Goal: Task Accomplishment & Management: Manage account settings

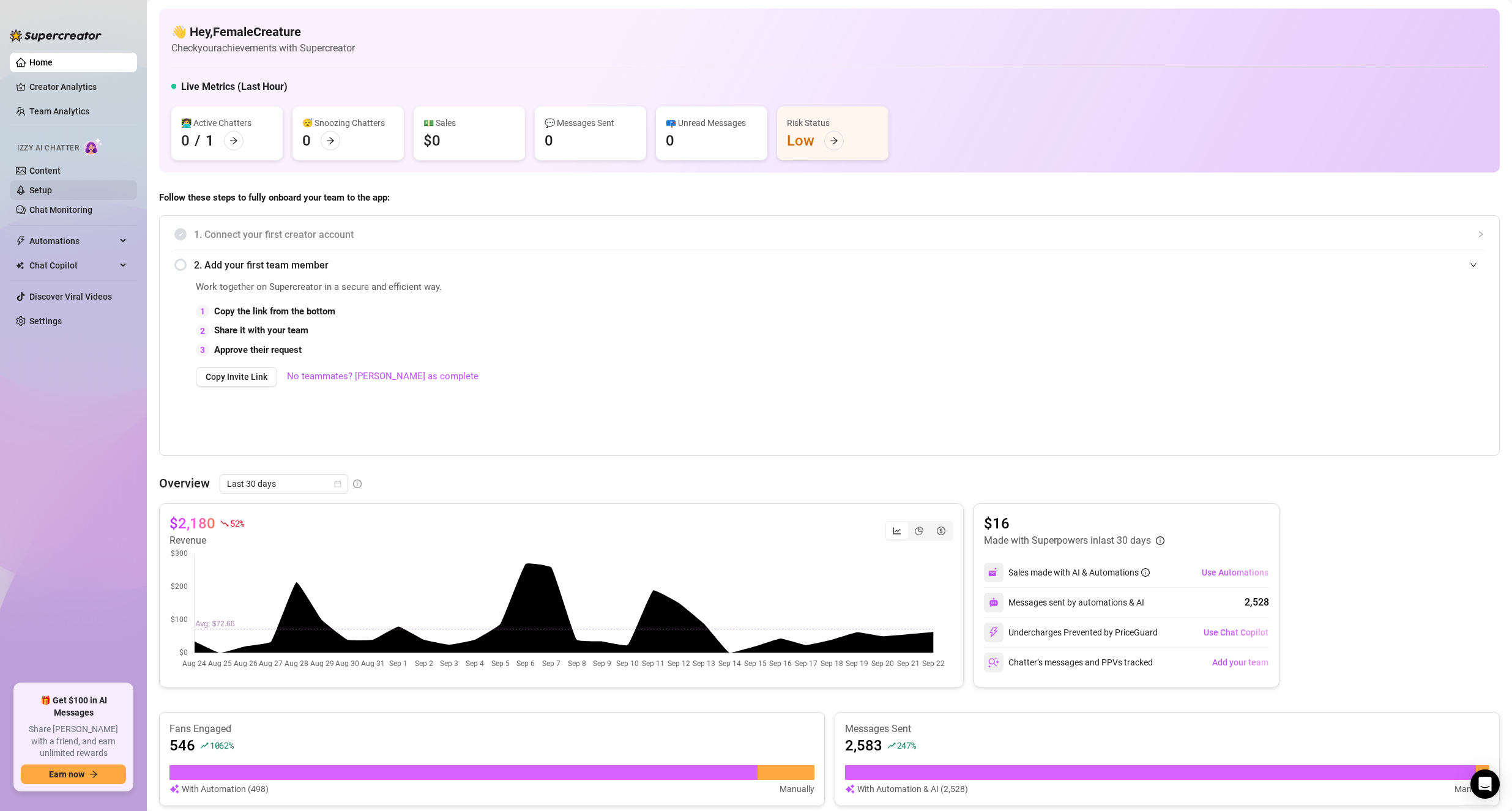
click at [49, 186] on link "Setup" at bounding box center [40, 190] width 23 height 10
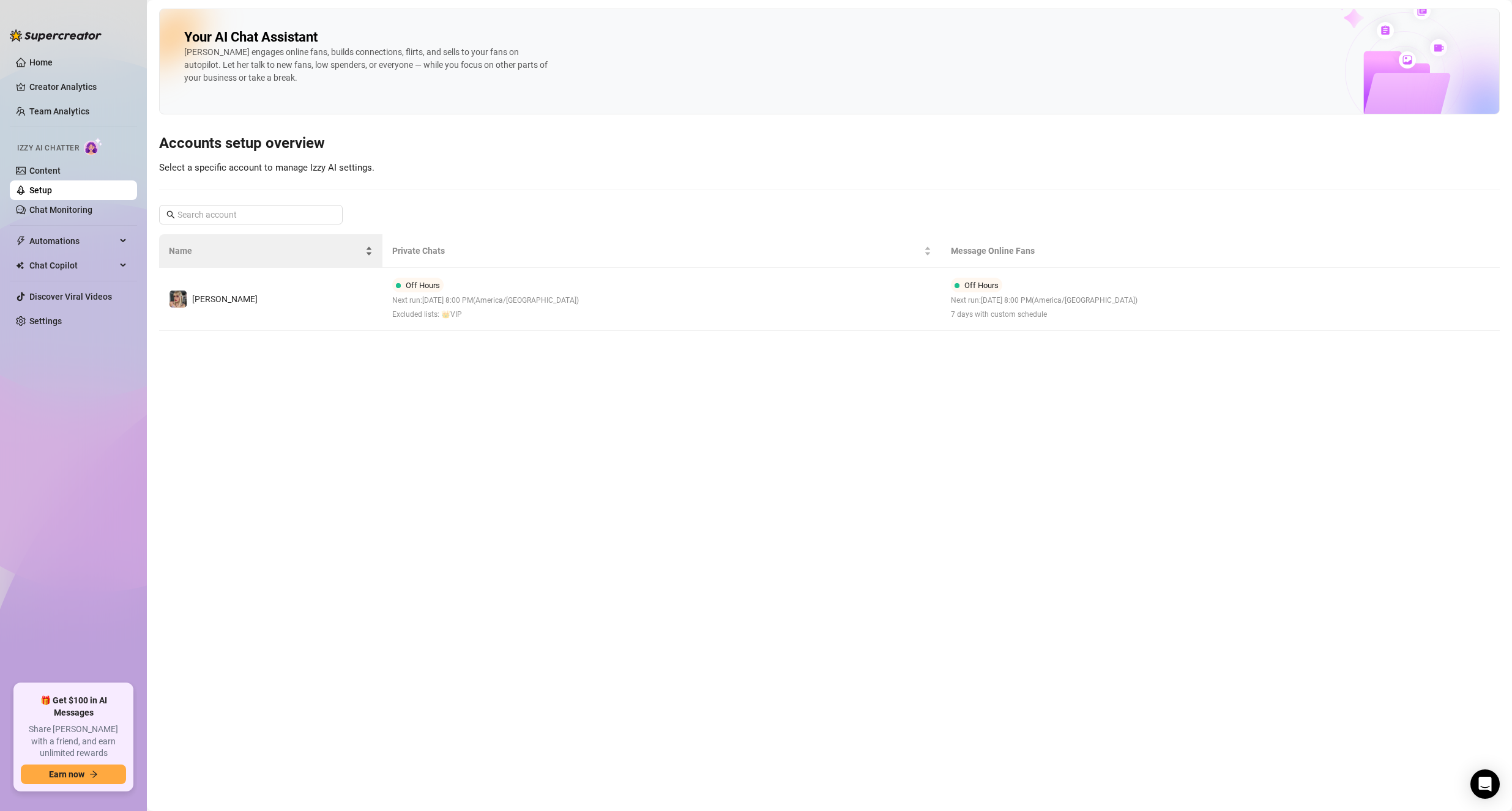
click at [249, 277] on td "[PERSON_NAME]" at bounding box center [270, 299] width 223 height 63
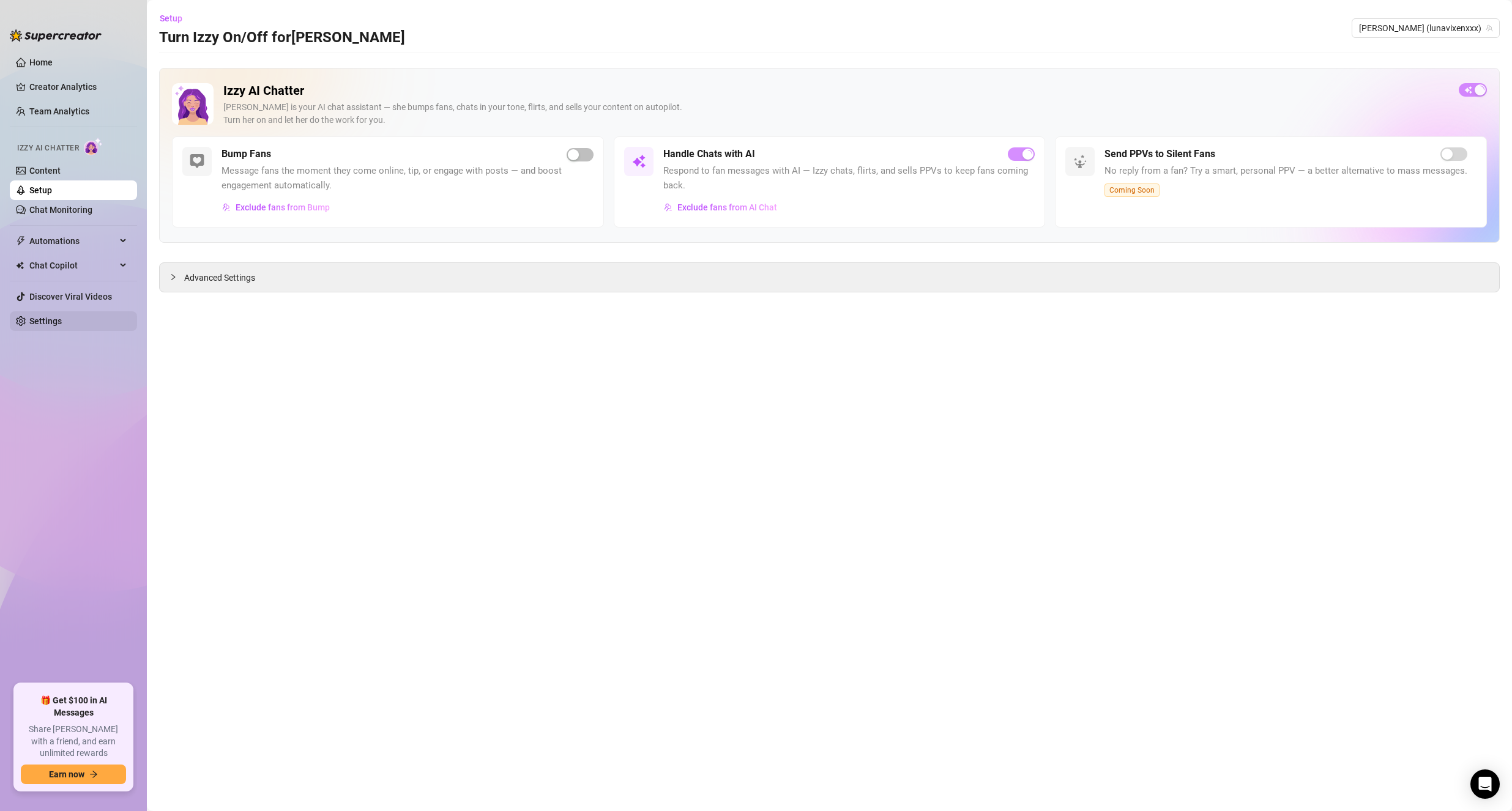
click at [62, 326] on link "Settings" at bounding box center [45, 321] width 32 height 10
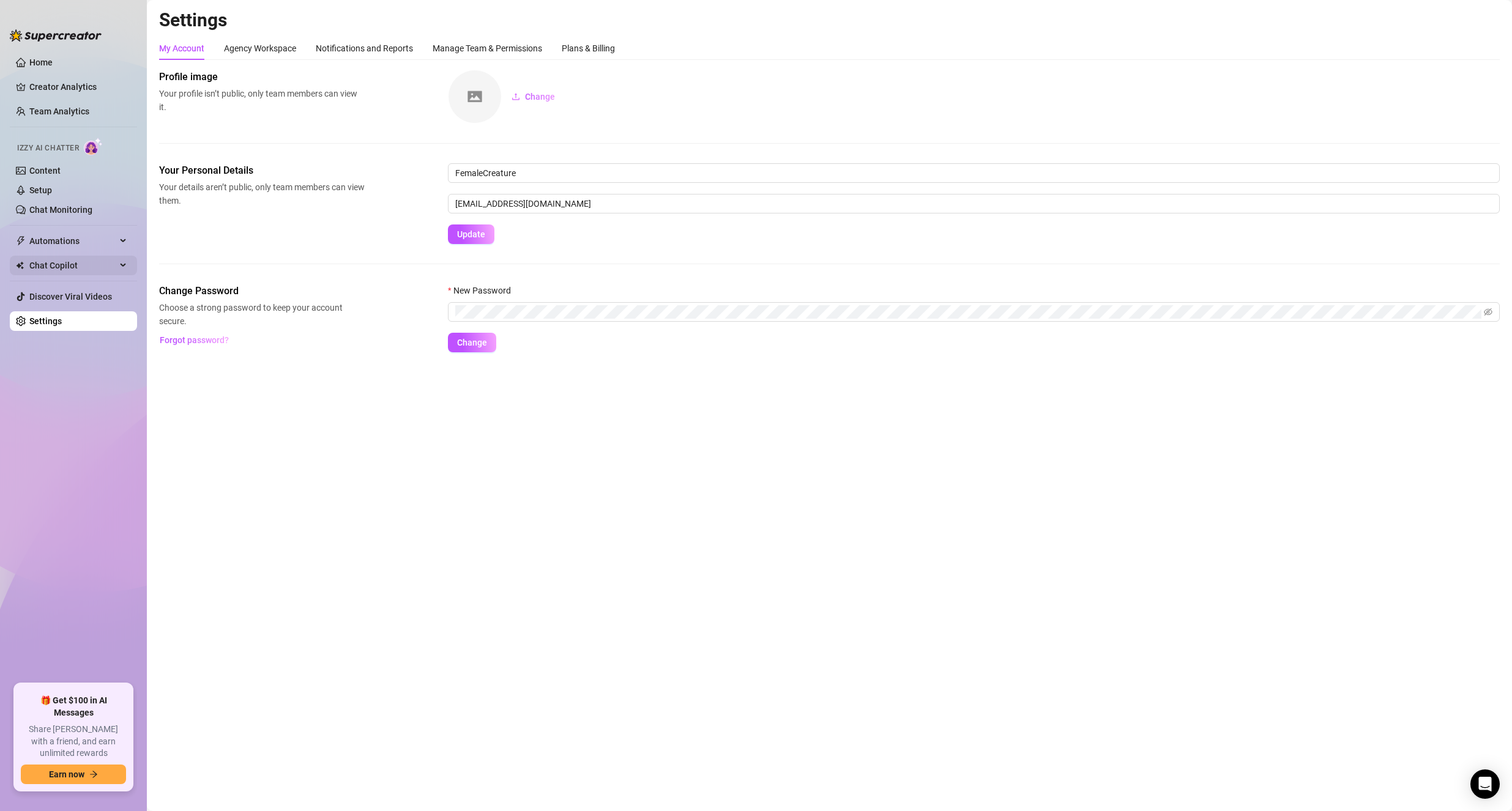
click at [61, 267] on span "Chat Copilot" at bounding box center [73, 265] width 86 height 19
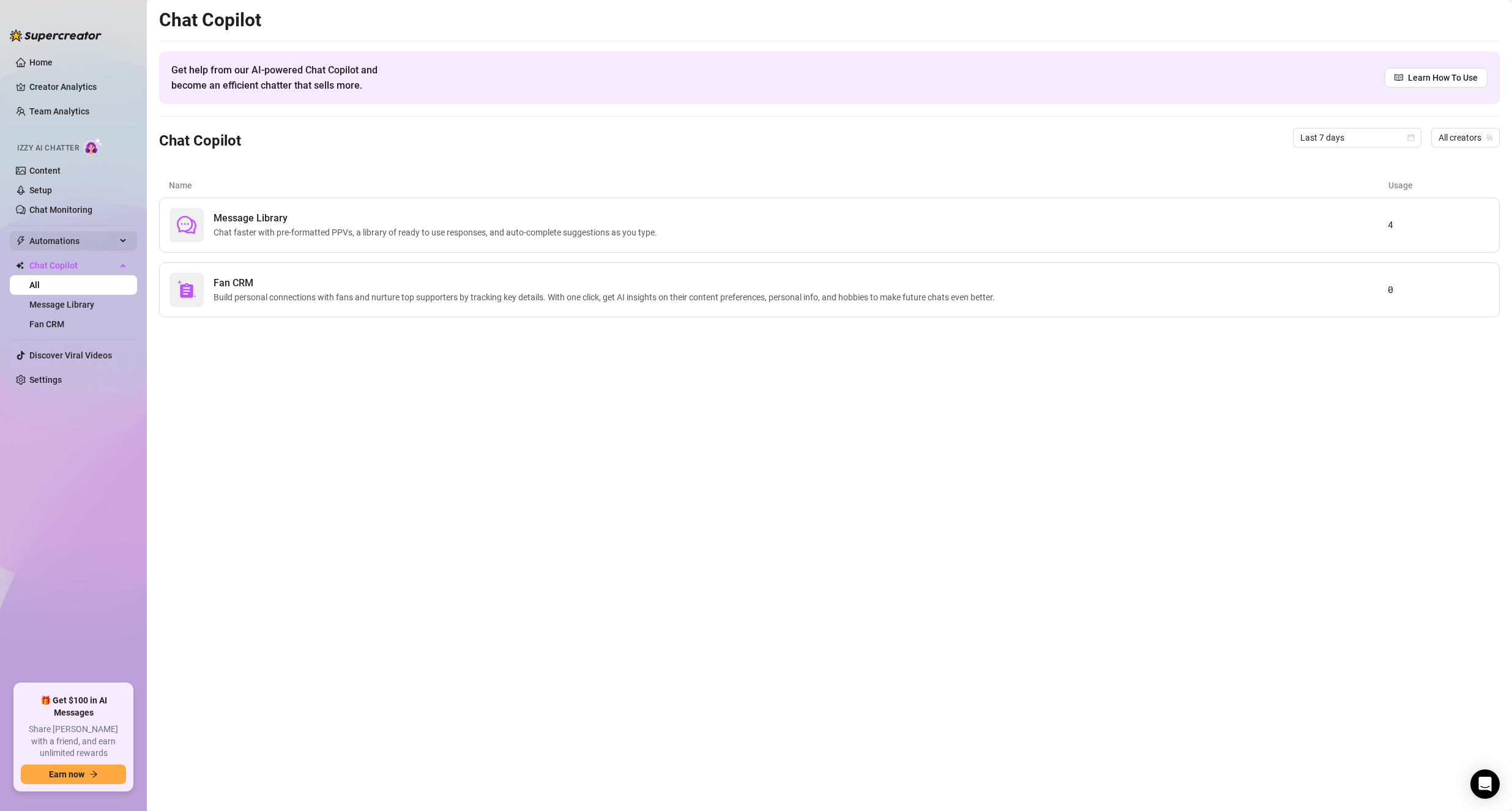
click at [67, 235] on span "Automations" at bounding box center [73, 240] width 86 height 19
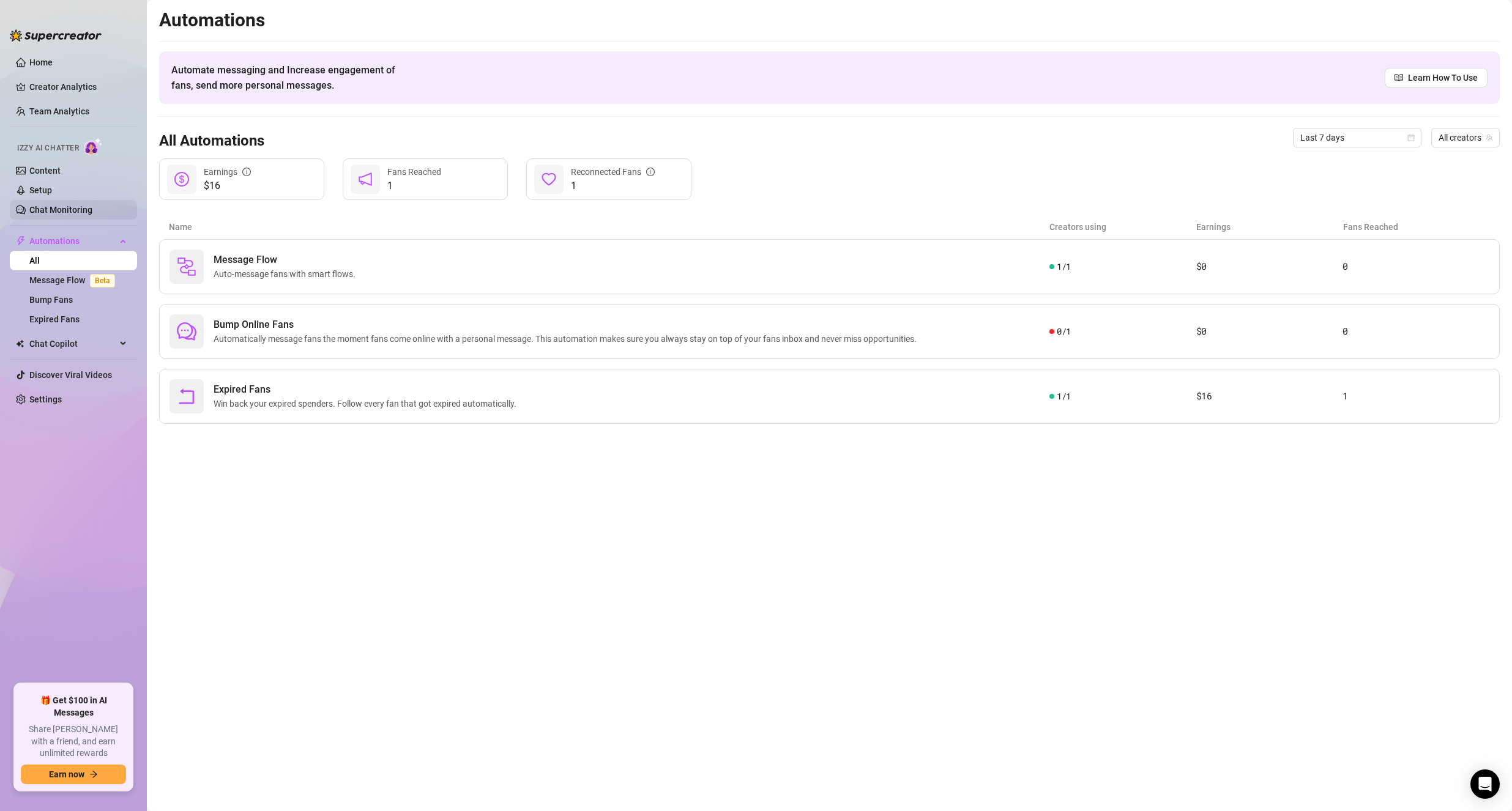
click at [74, 213] on link "Chat Monitoring" at bounding box center [61, 210] width 63 height 10
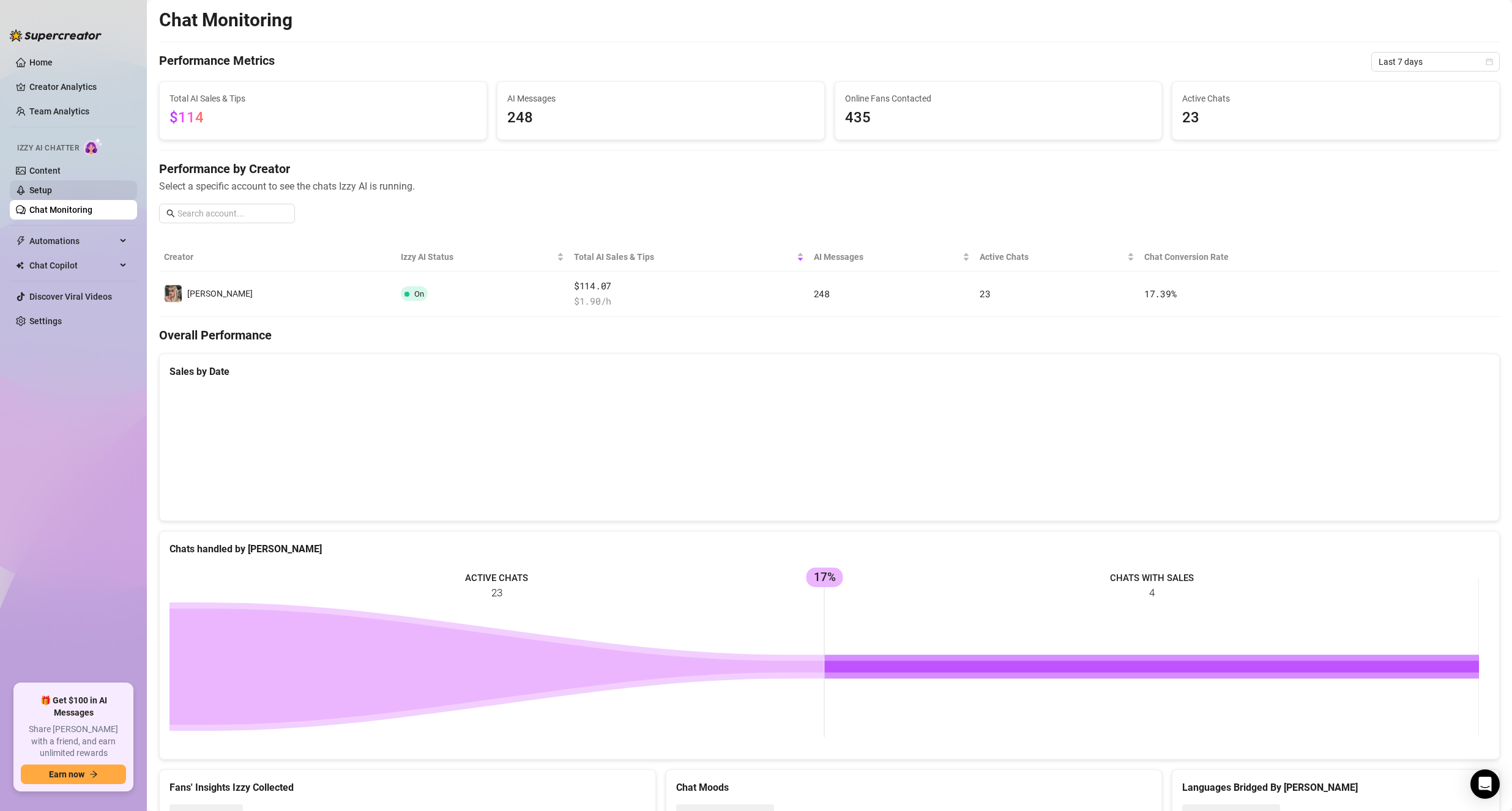
click at [47, 195] on link "Setup" at bounding box center [40, 190] width 23 height 10
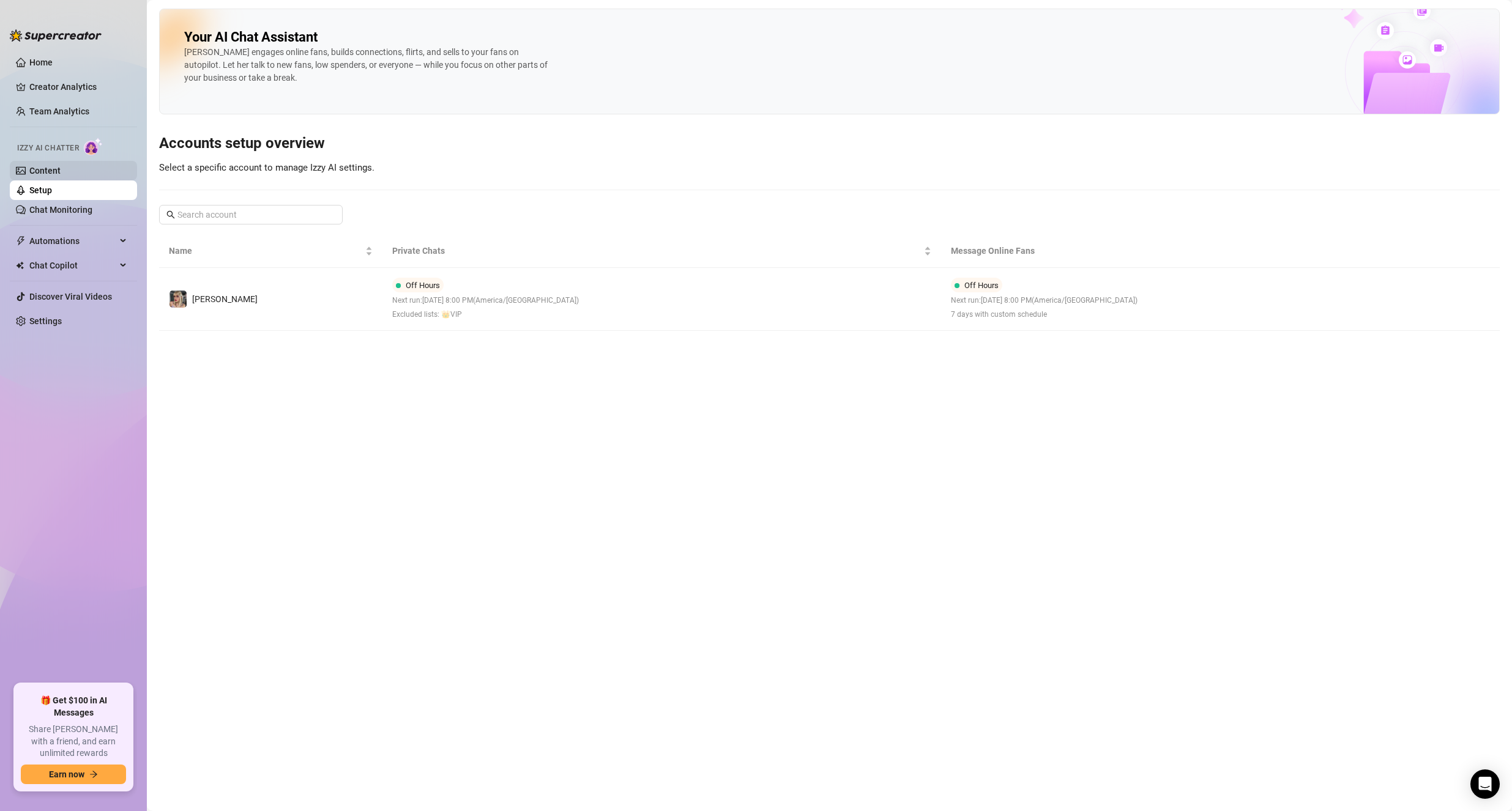
click at [47, 172] on link "Content" at bounding box center [45, 170] width 31 height 10
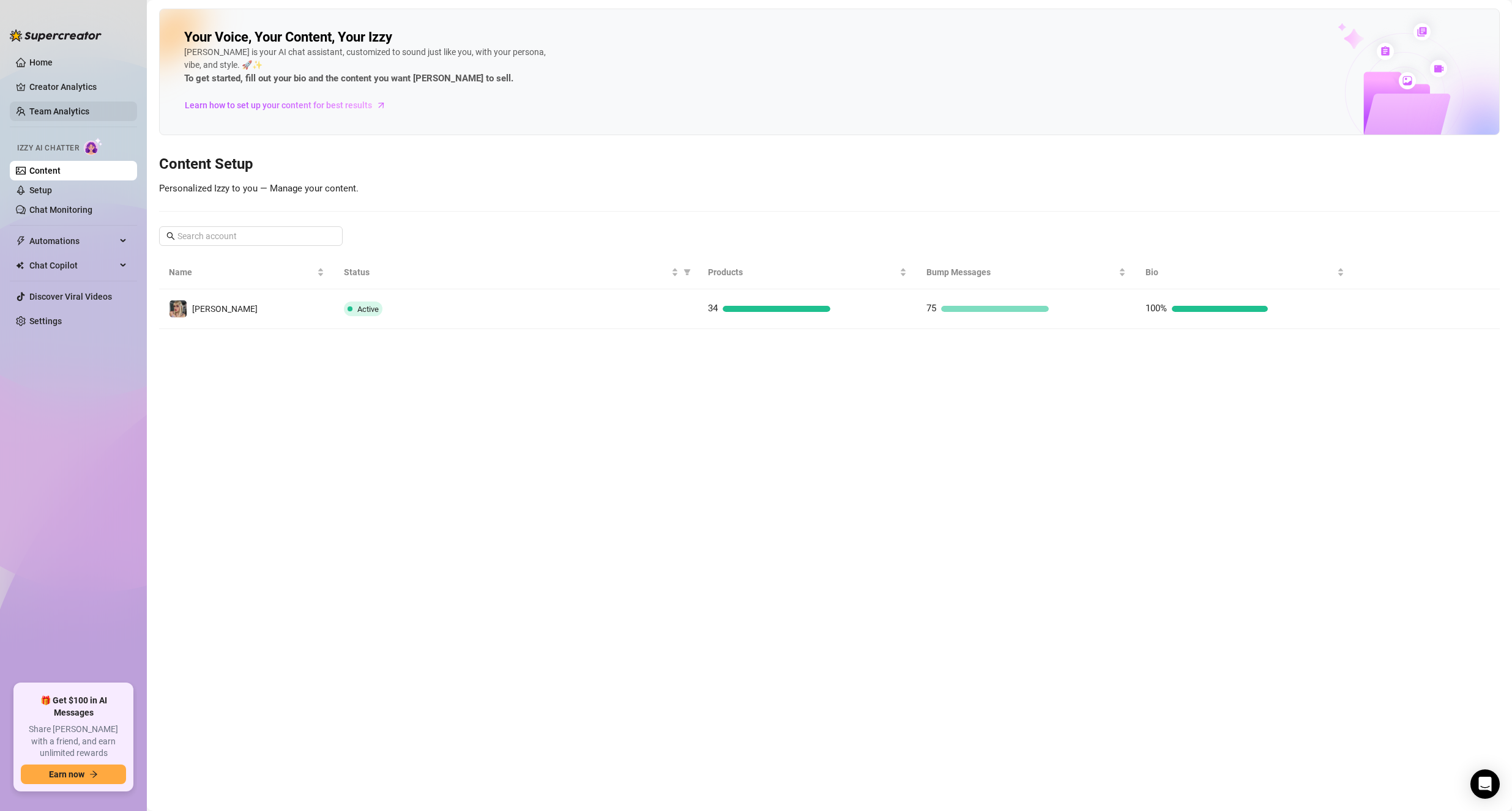
click at [40, 116] on link "Team Analytics" at bounding box center [59, 111] width 60 height 10
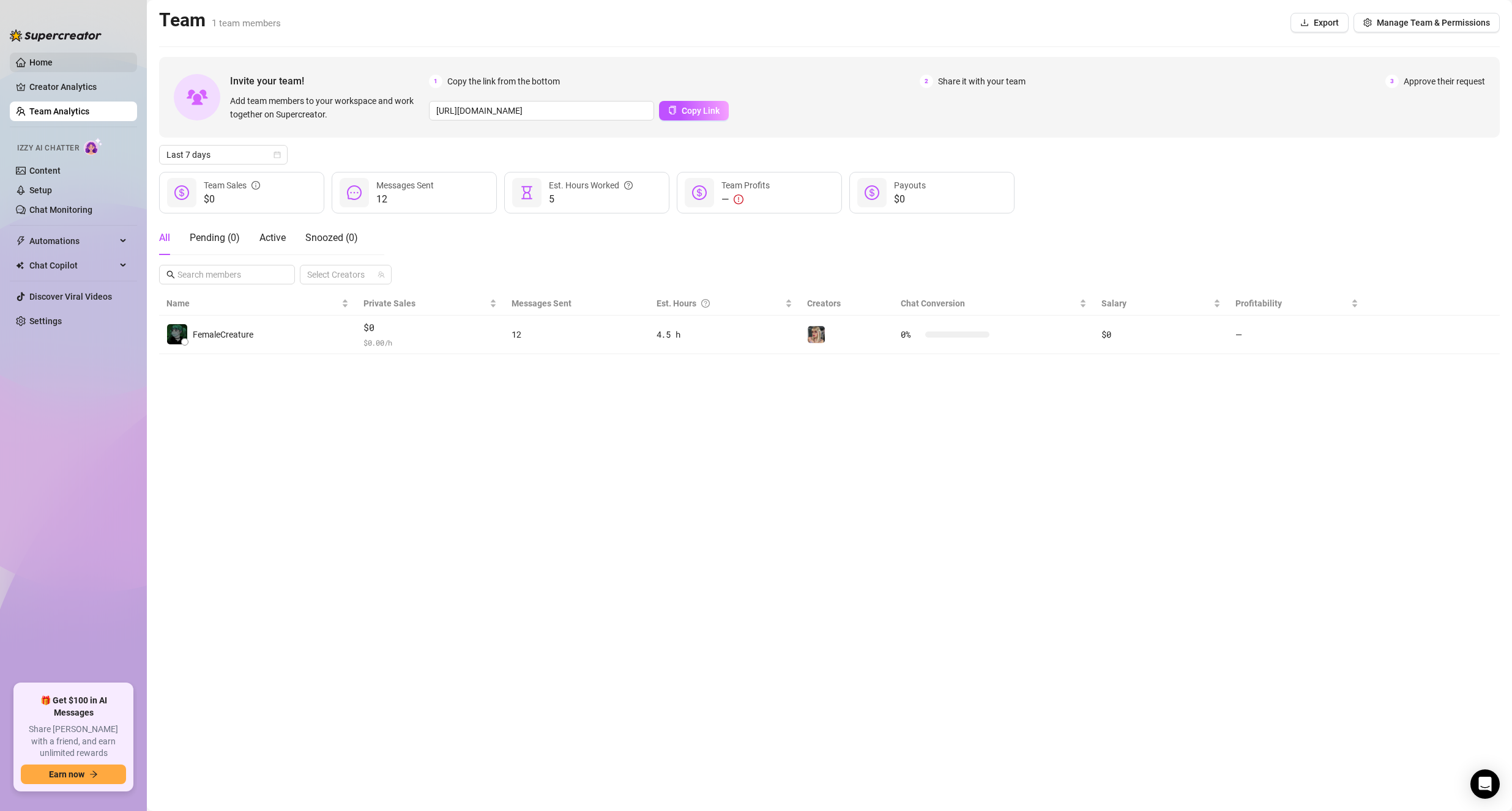
click at [44, 58] on link "Home" at bounding box center [40, 63] width 23 height 10
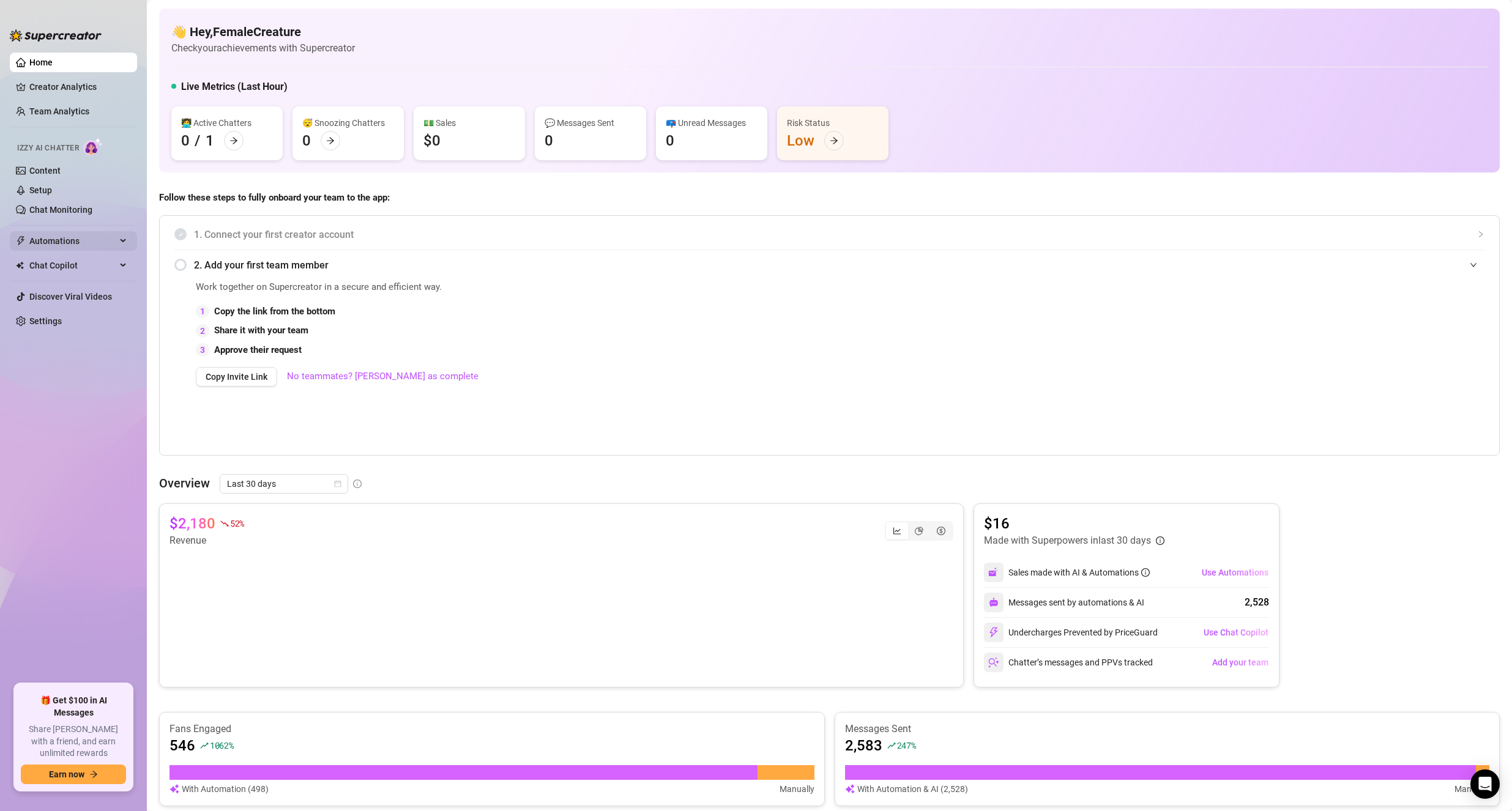
click at [92, 245] on span "Automations" at bounding box center [73, 240] width 86 height 19
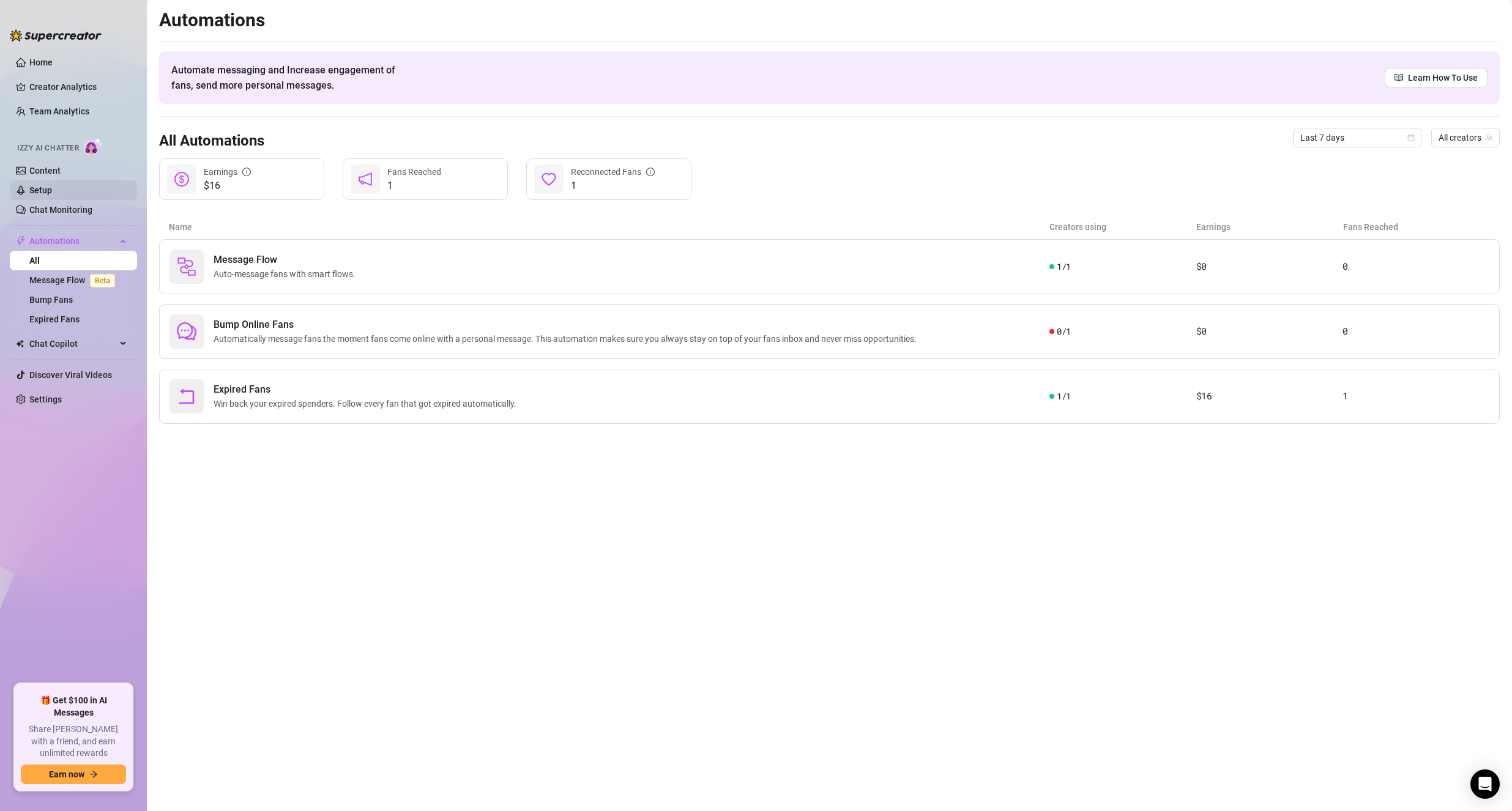
click at [49, 195] on link "Setup" at bounding box center [40, 190] width 23 height 10
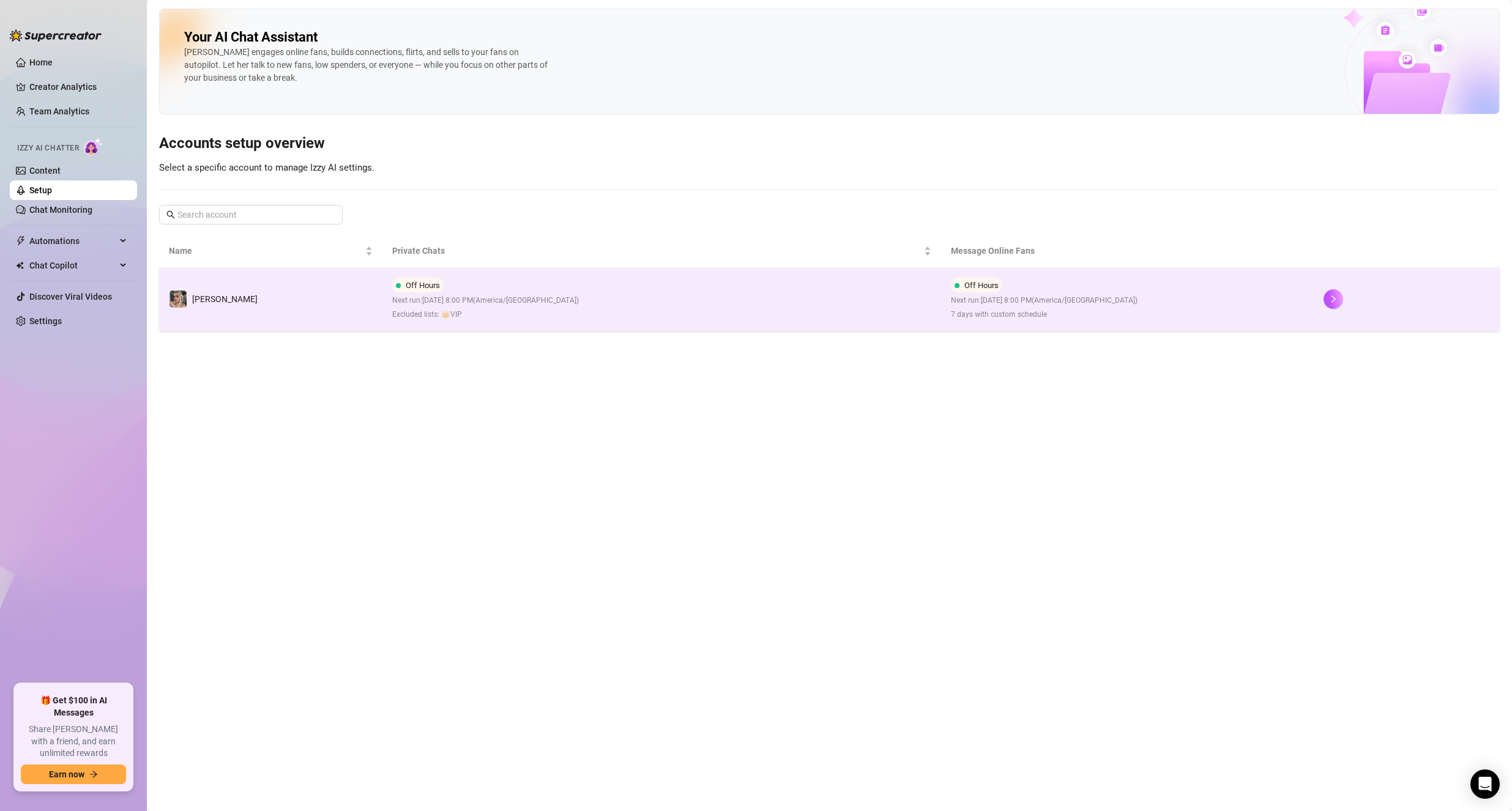
click at [251, 314] on td "[PERSON_NAME]" at bounding box center [270, 299] width 223 height 63
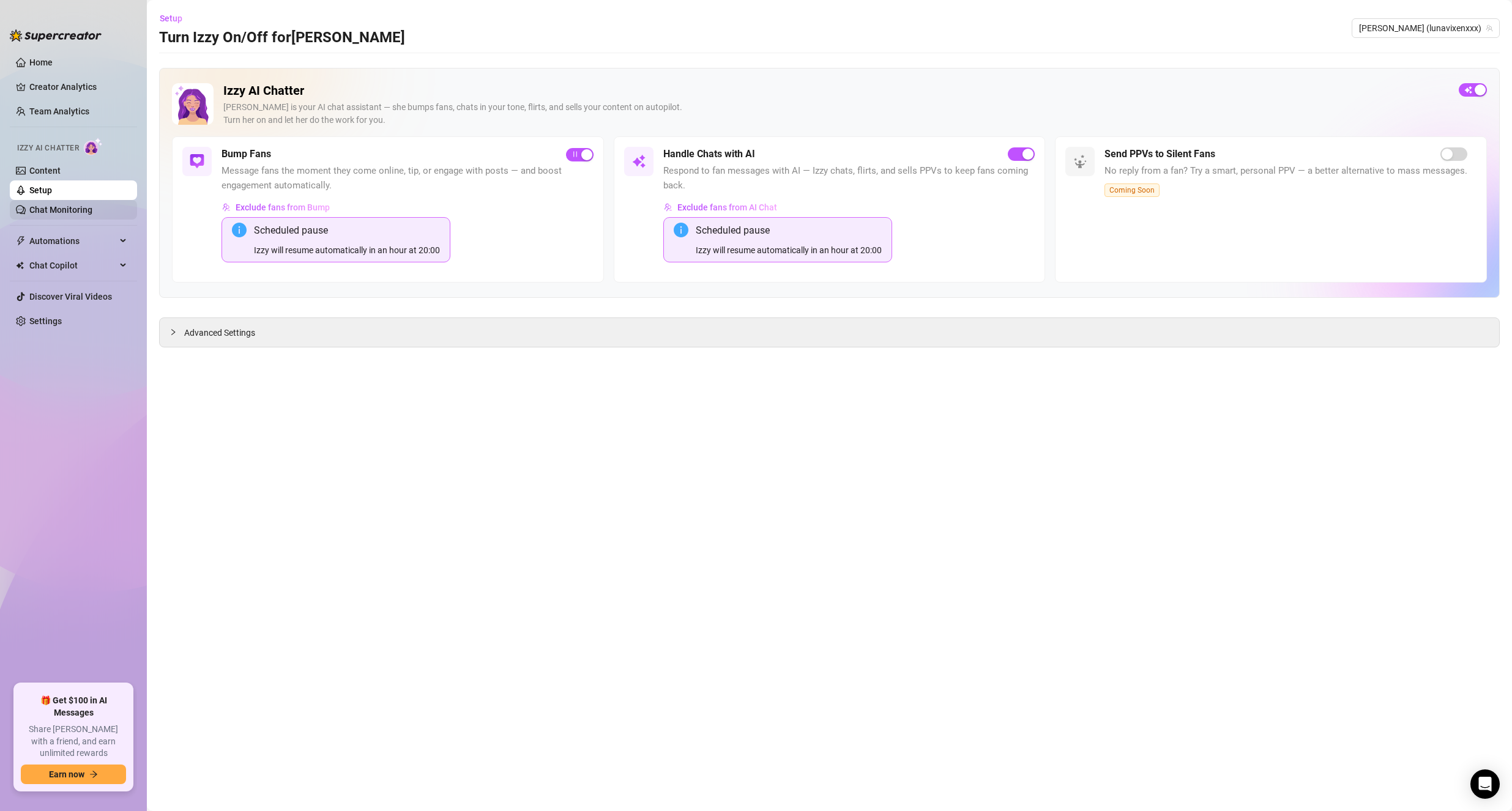
click at [86, 210] on link "Chat Monitoring" at bounding box center [61, 210] width 63 height 10
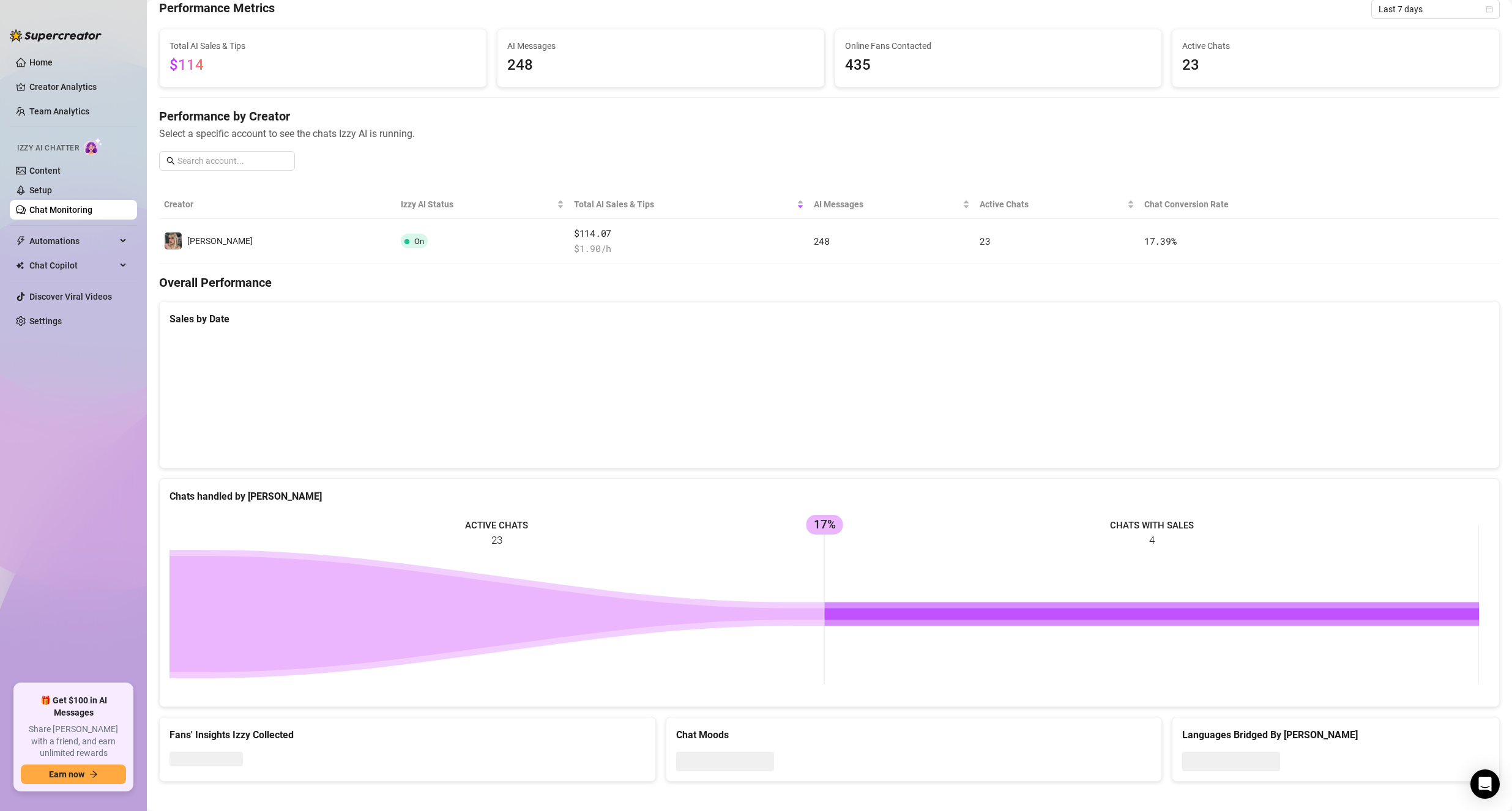
scroll to position [60, 0]
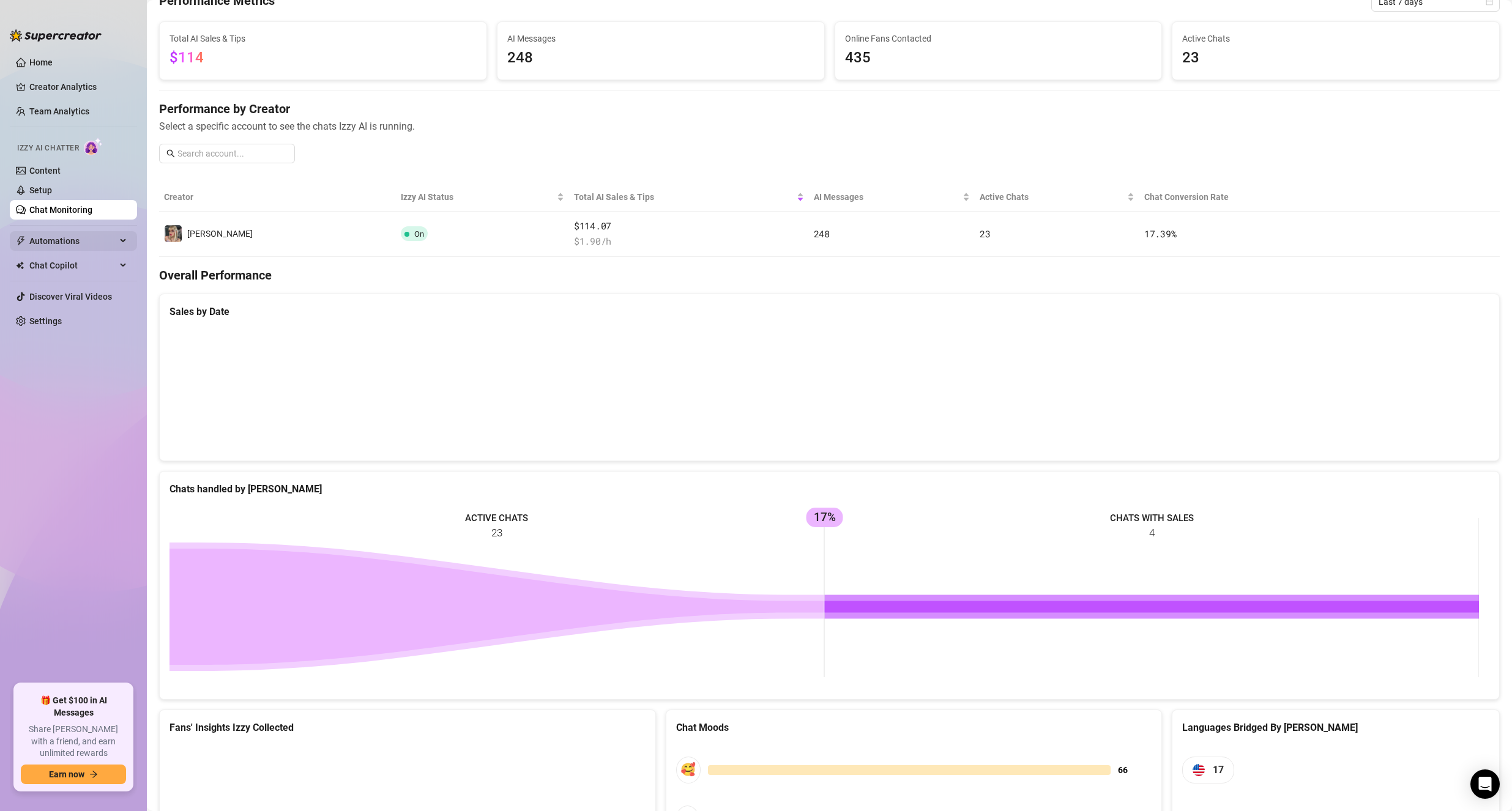
click at [47, 243] on span "Automations" at bounding box center [73, 240] width 86 height 19
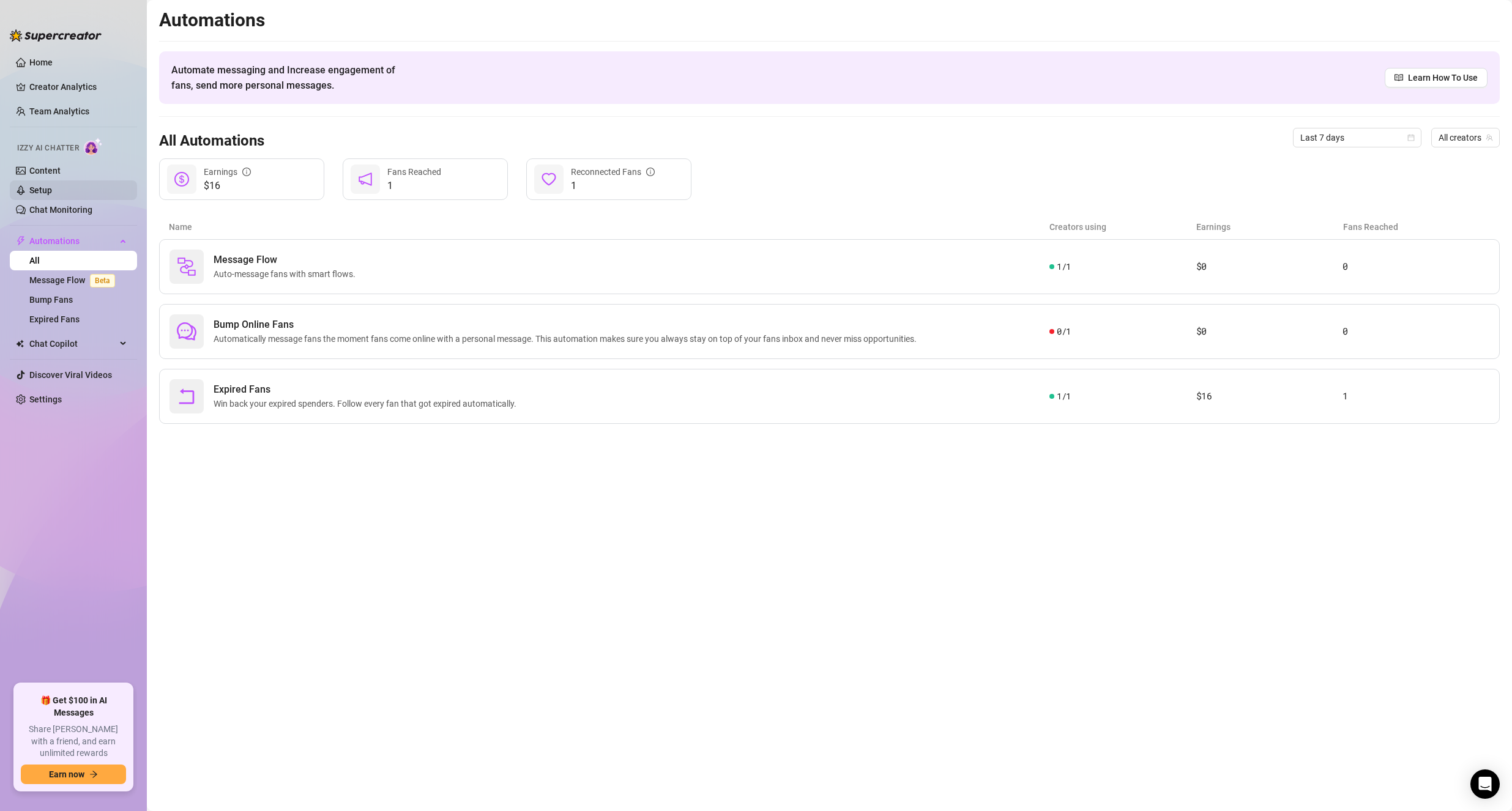
click at [38, 194] on link "Setup" at bounding box center [40, 190] width 23 height 10
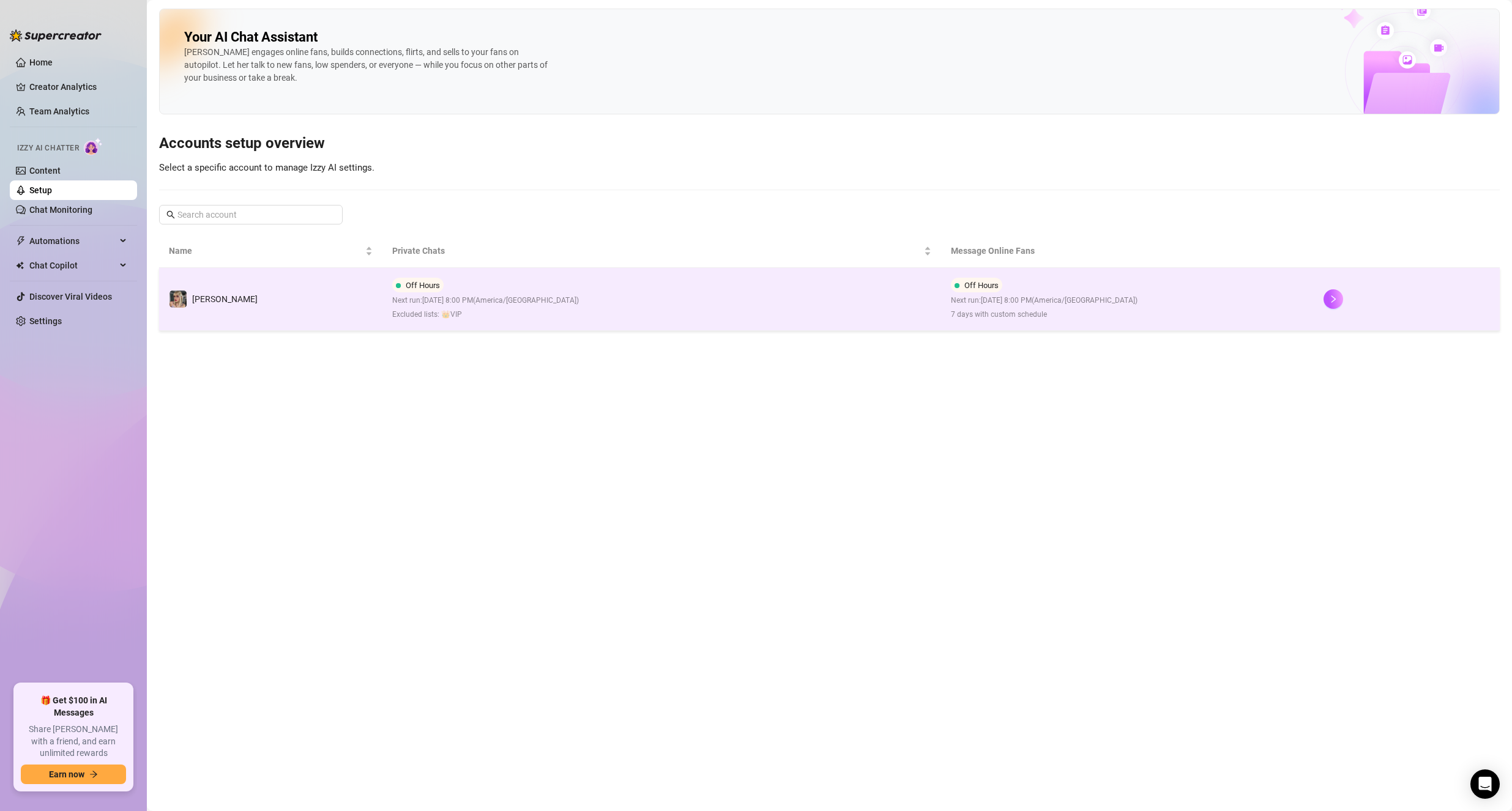
click at [275, 291] on td "[PERSON_NAME]" at bounding box center [270, 299] width 223 height 63
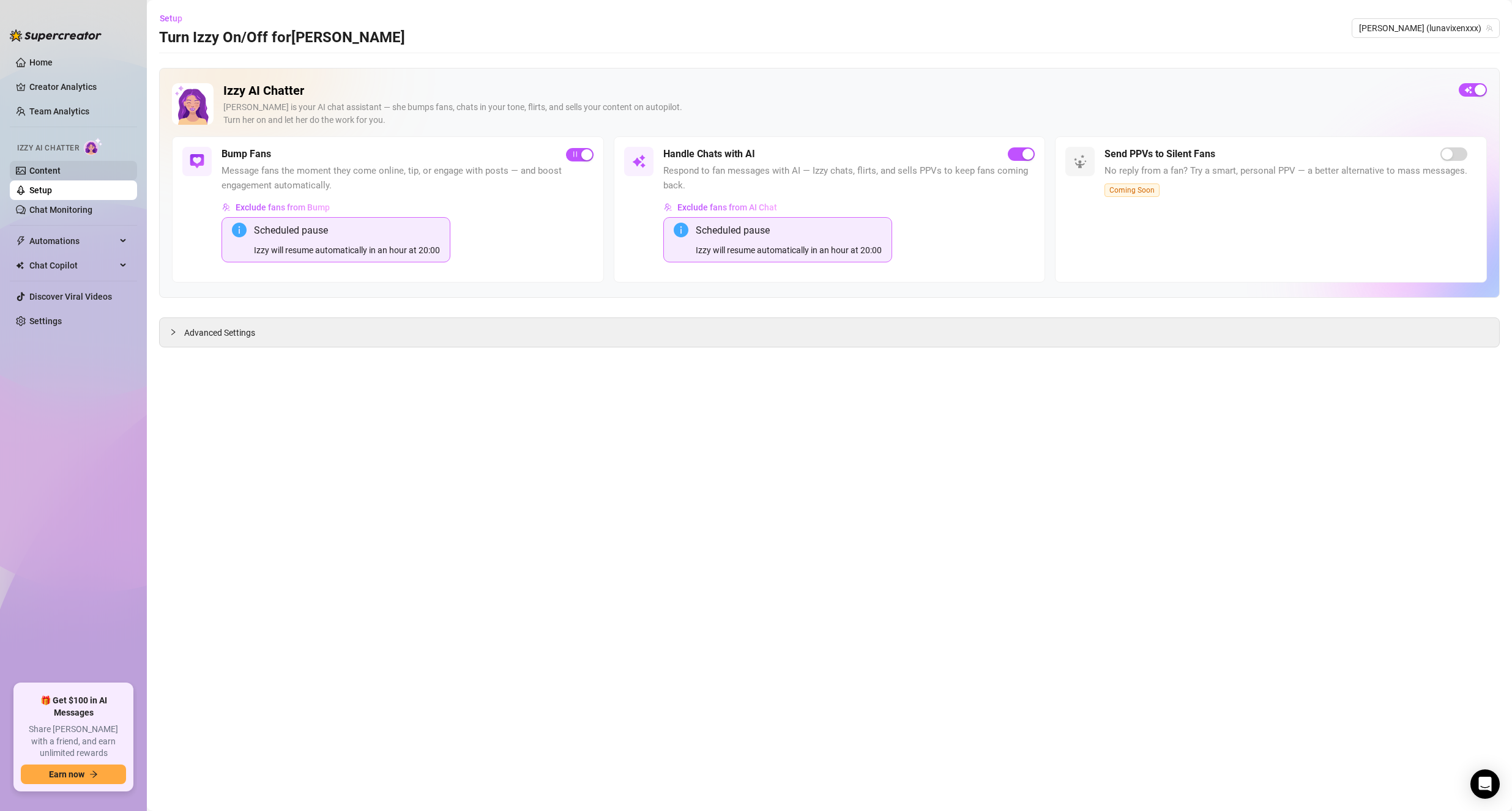
click at [45, 166] on link "Content" at bounding box center [45, 170] width 31 height 10
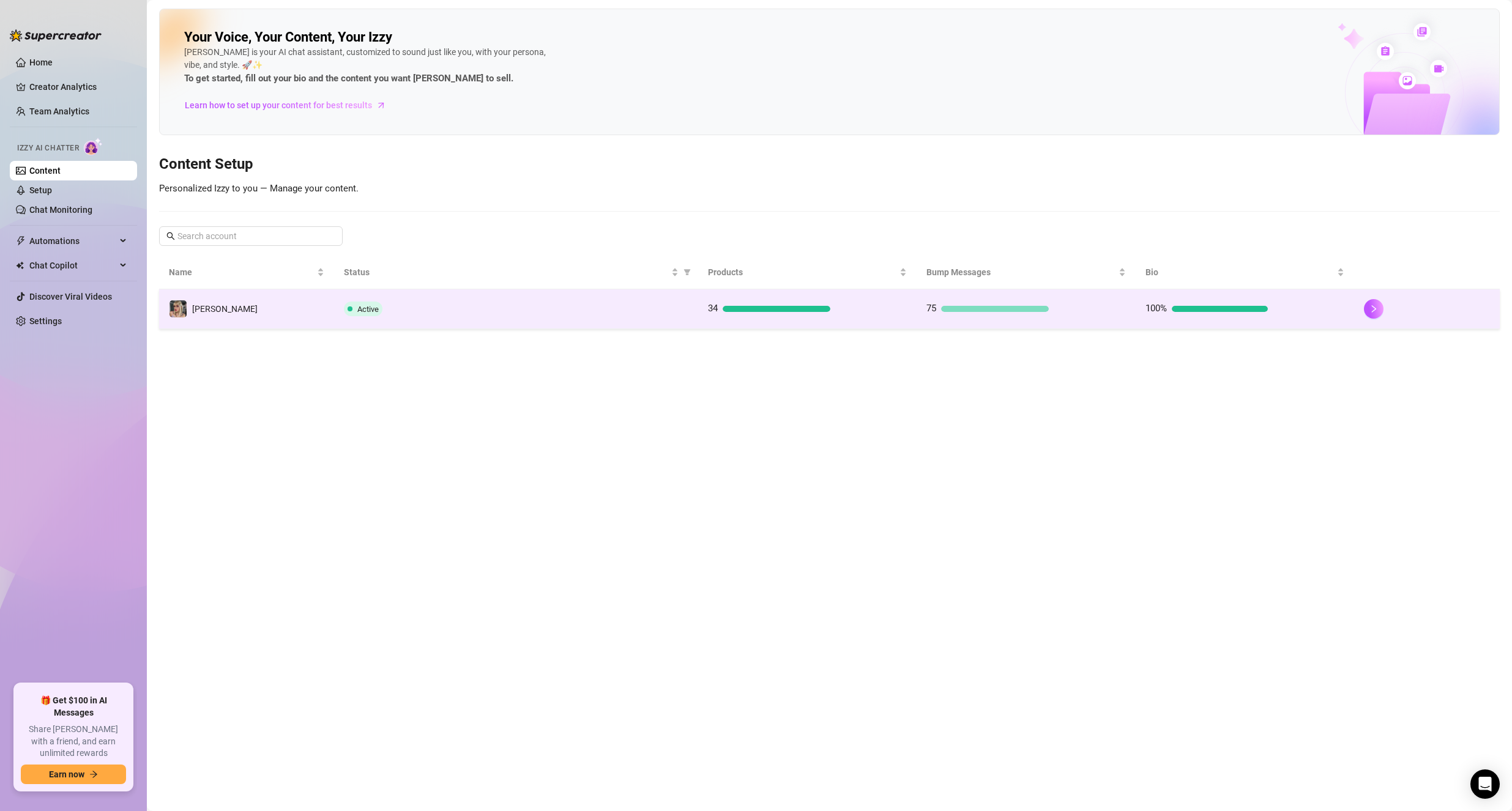
click at [444, 323] on td "Active" at bounding box center [516, 309] width 364 height 40
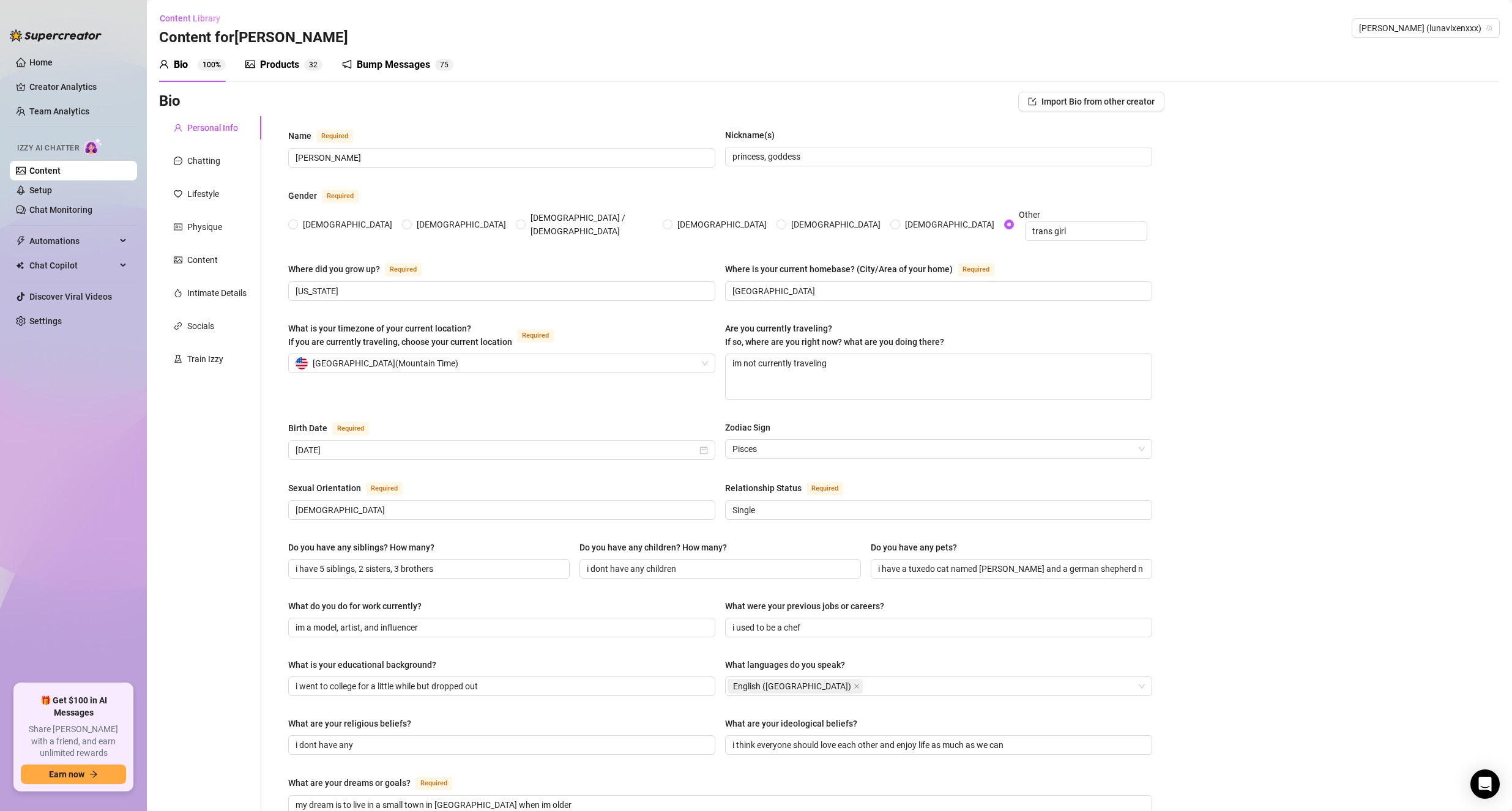
click at [61, 175] on link "Content" at bounding box center [45, 170] width 31 height 10
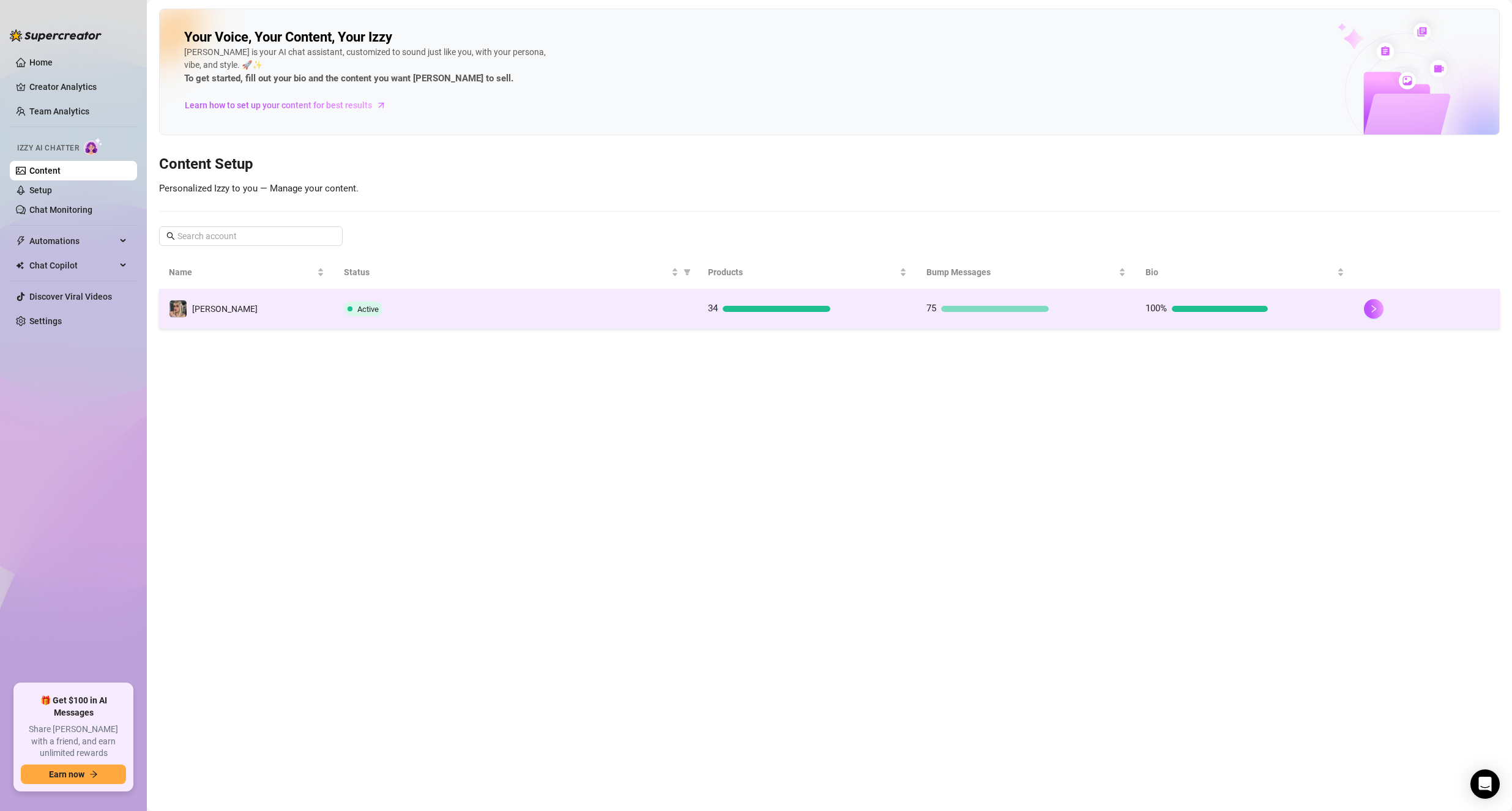
click at [379, 325] on td "Active" at bounding box center [516, 309] width 364 height 40
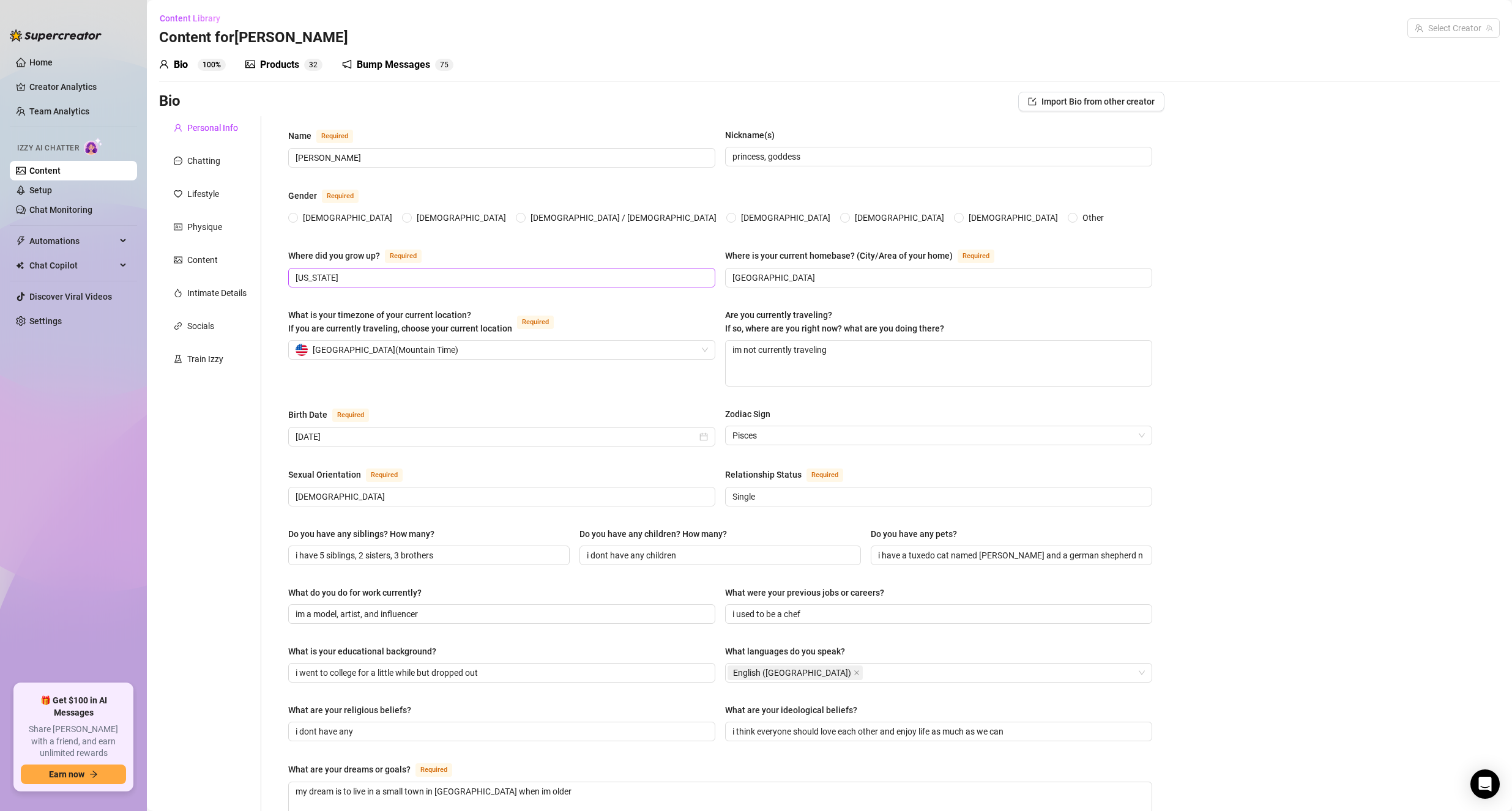
radio input "true"
